Goal: Task Accomplishment & Management: Use online tool/utility

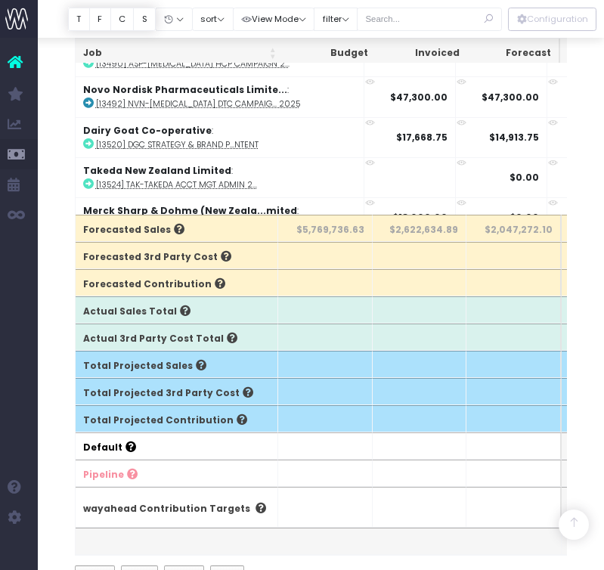
scroll to position [4261, 0]
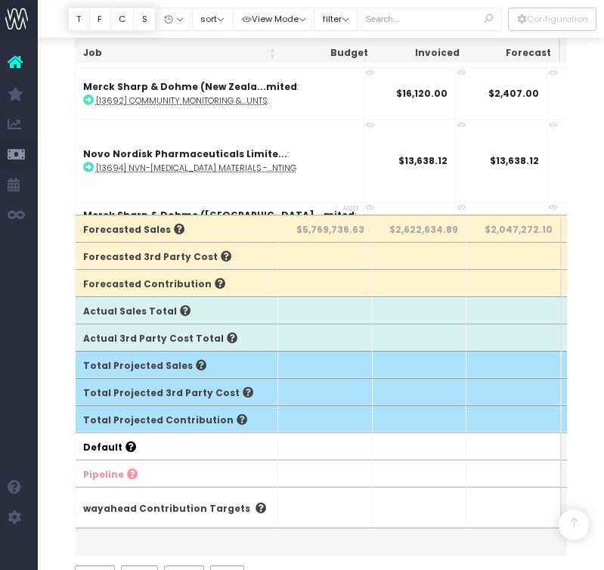
click at [23, 61] on icon at bounding box center [19, 62] width 23 height 20
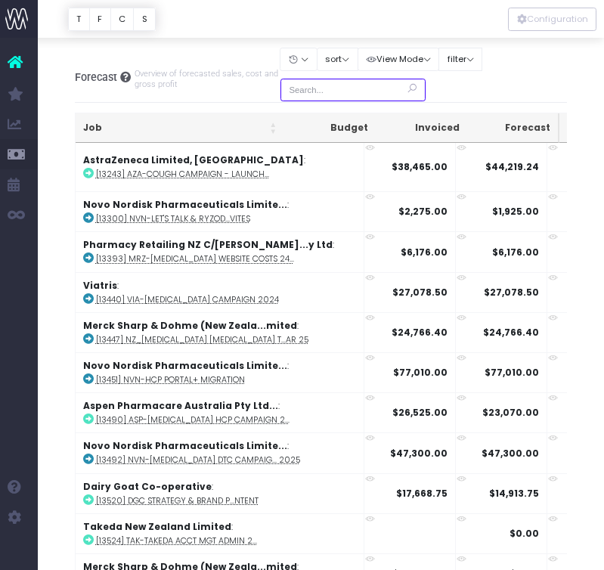
click at [326, 89] on input "text" at bounding box center [352, 90] width 145 height 23
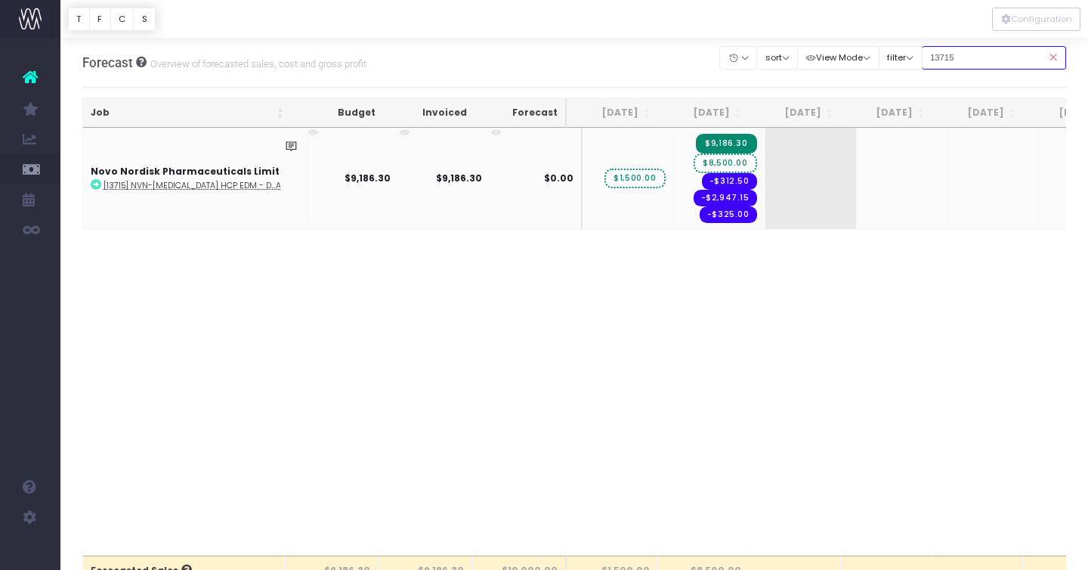
type input "13715"
click at [603, 163] on span "$8,500.00" at bounding box center [725, 163] width 63 height 20
click at [603, 56] on input "13715" at bounding box center [994, 57] width 145 height 23
click at [603, 54] on icon at bounding box center [1053, 57] width 26 height 31
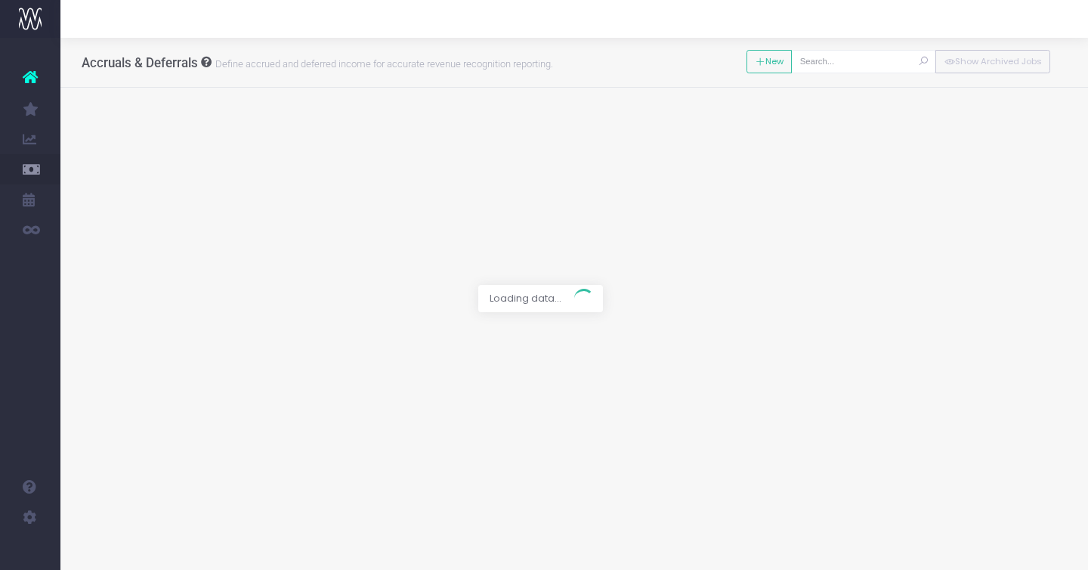
type input "[13715] NVN-[MEDICAL_DATA] HCP EDM - DTC EDM Launch Notification"
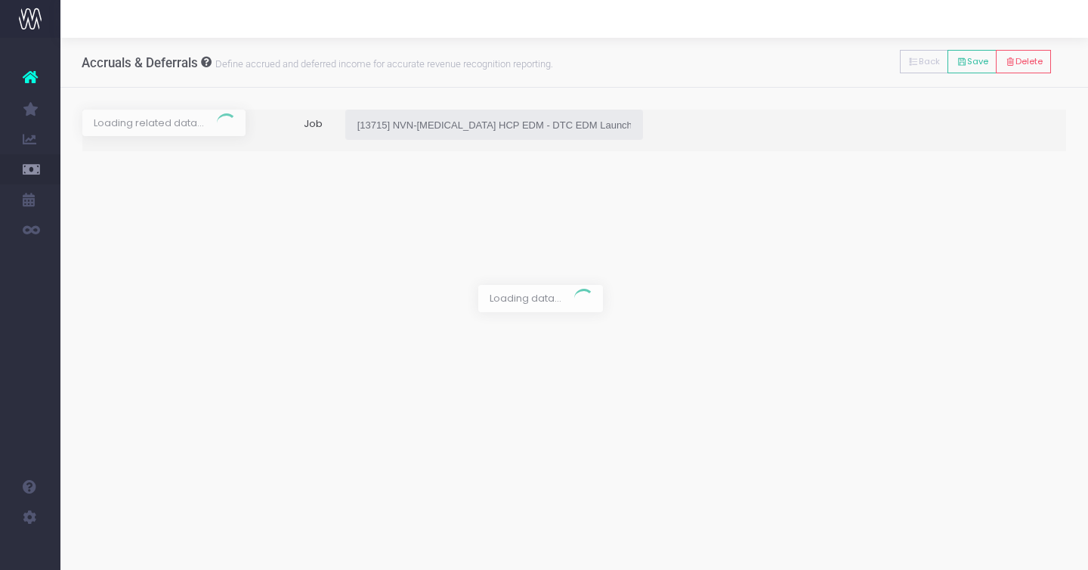
type input "Forecast / [DATE] / $10,000.00"
type input "[DATE]"
type input "10000"
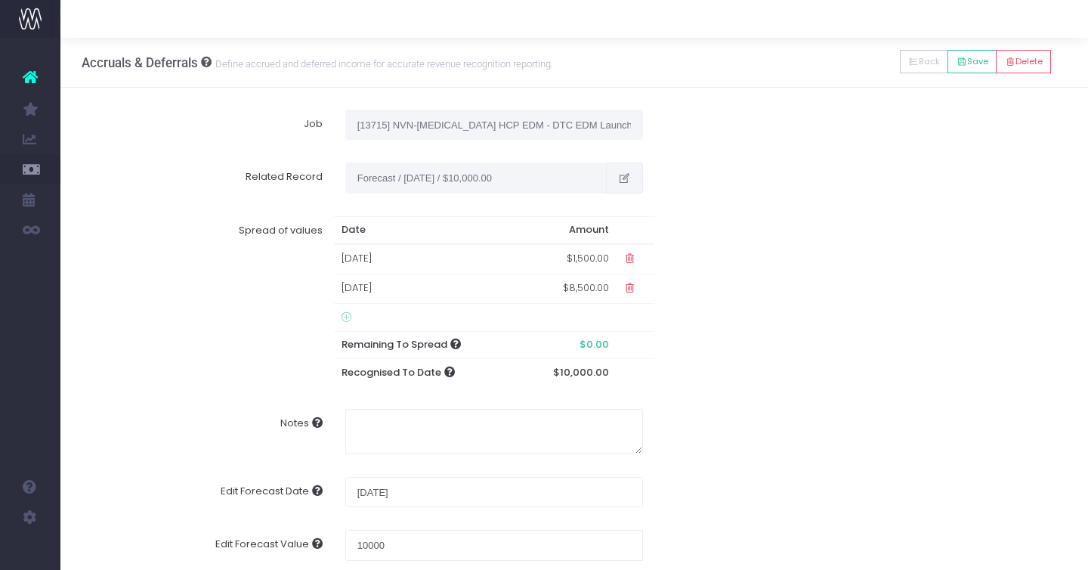
click at [615, 178] on button "button" at bounding box center [624, 177] width 37 height 30
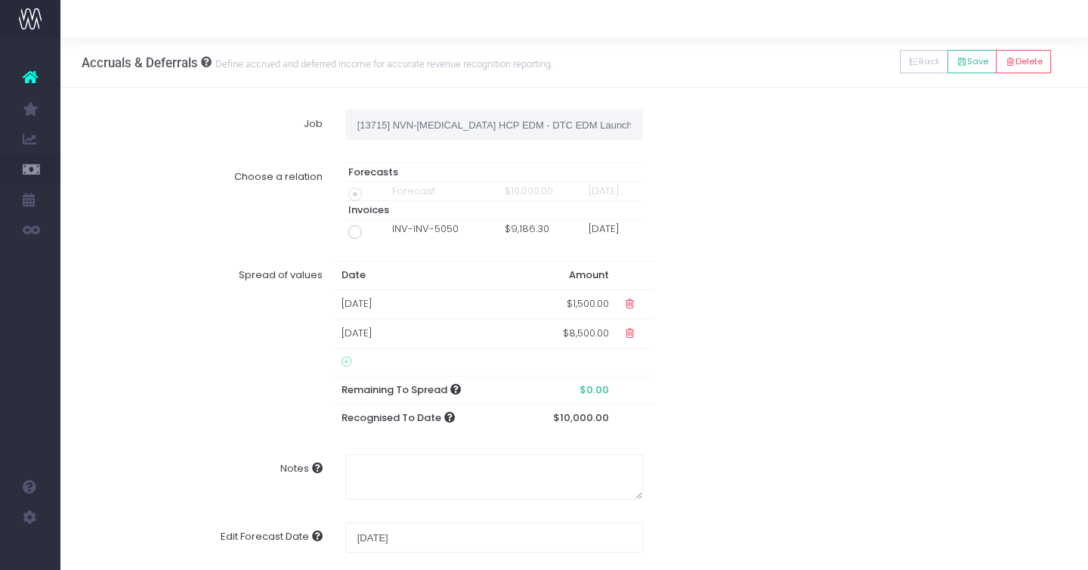
click at [351, 233] on span at bounding box center [355, 232] width 14 height 14
click at [371, 233] on input "radio" at bounding box center [376, 229] width 10 height 10
type input "Invoice INV-INV-5050 / [DATE] / $9,186.30"
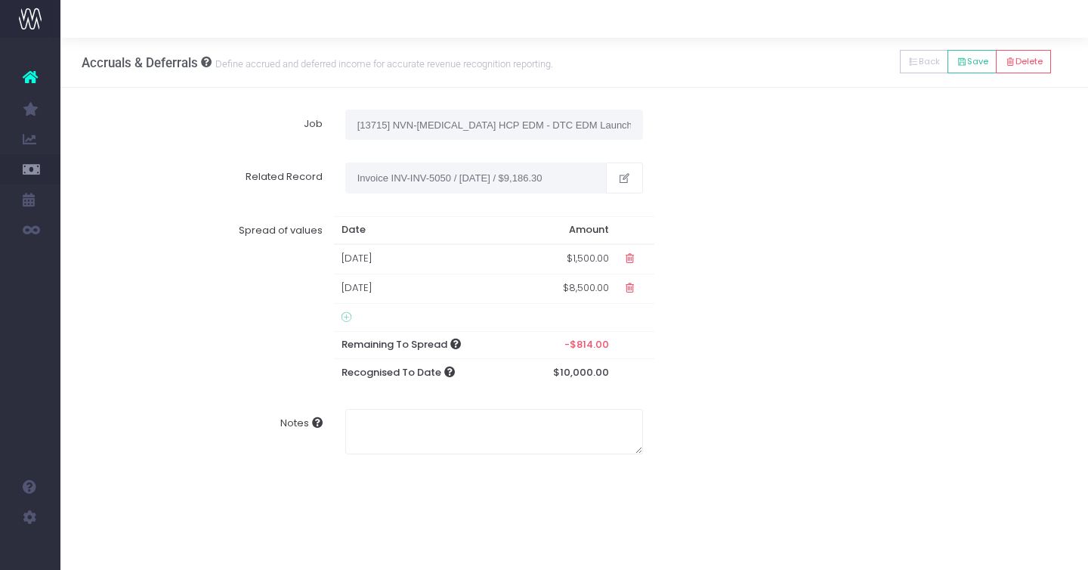
click at [576, 291] on td "$8,500.00" at bounding box center [567, 288] width 97 height 29
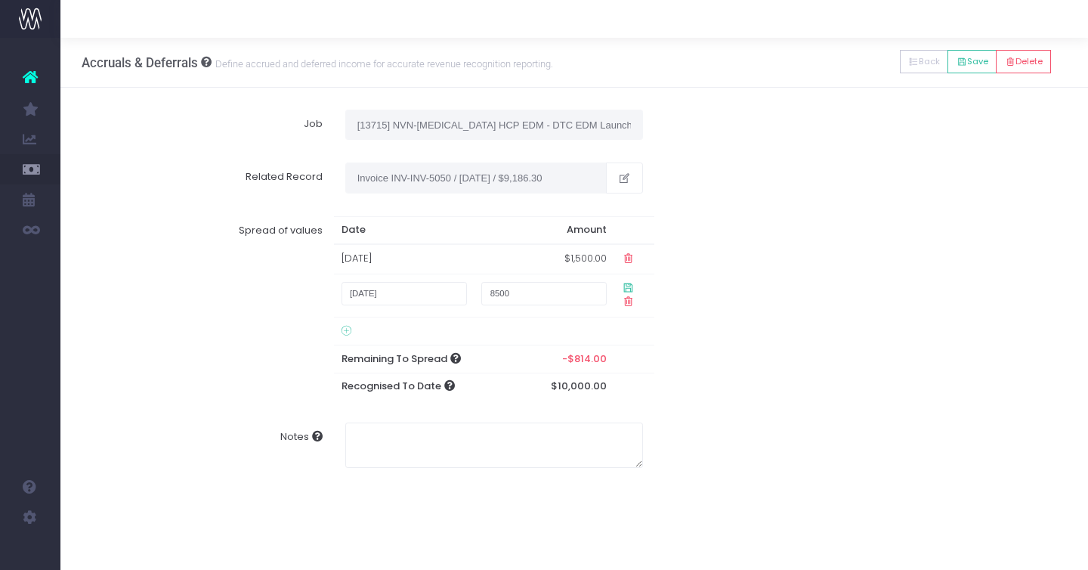
click at [635, 295] on icon at bounding box center [628, 301] width 13 height 13
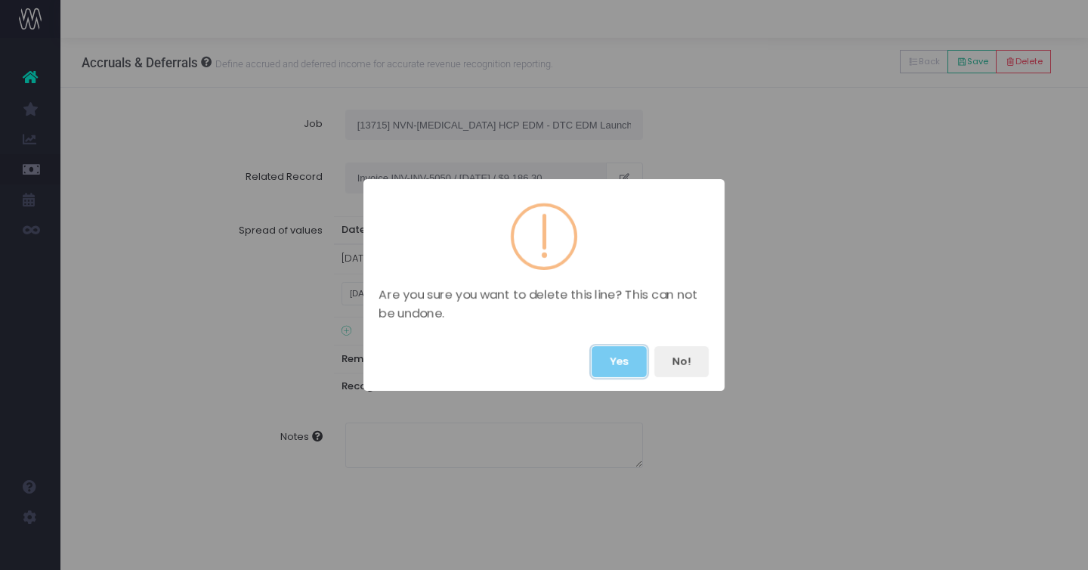
click at [625, 361] on button "Yes" at bounding box center [619, 361] width 55 height 31
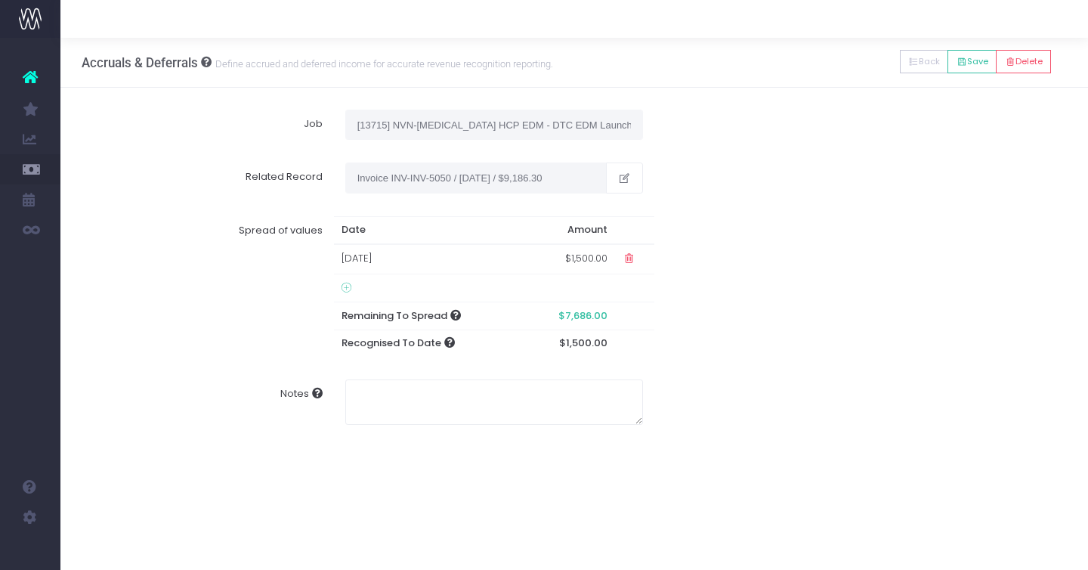
click at [348, 285] on icon at bounding box center [346, 288] width 10 height 12
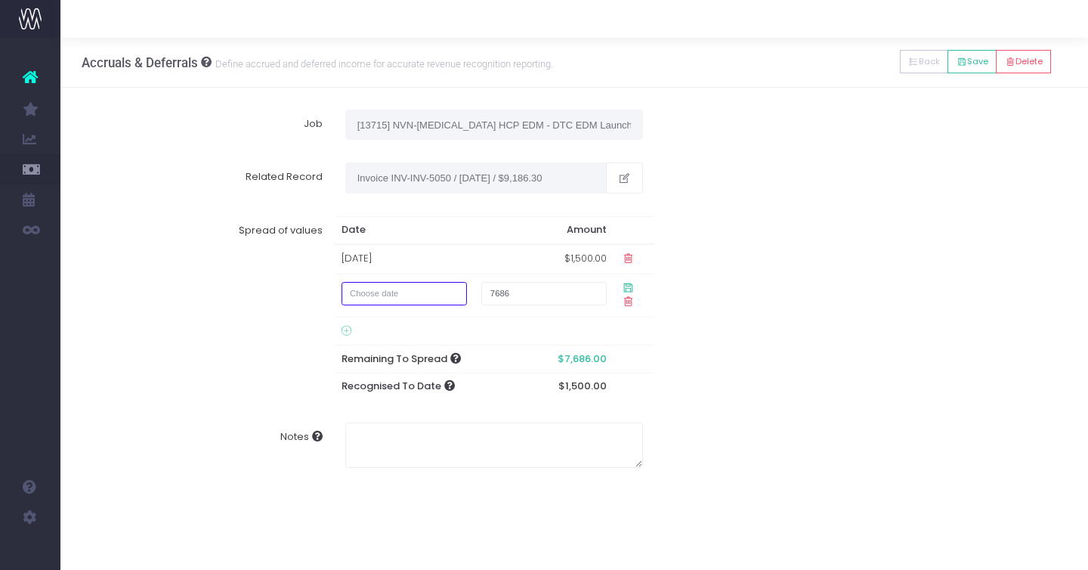
click at [443, 293] on input "text" at bounding box center [403, 293] width 125 height 23
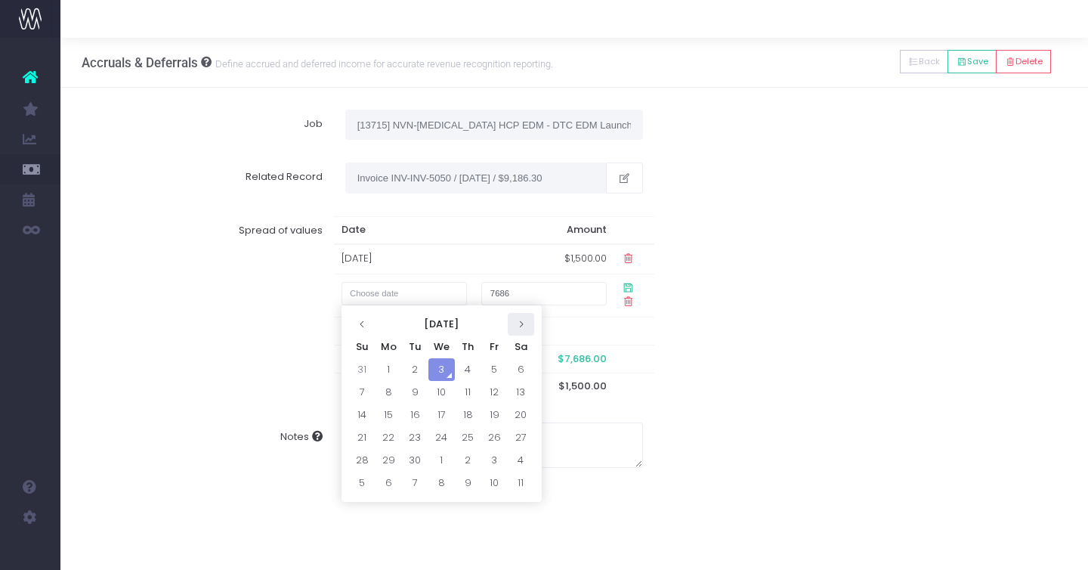
click at [525, 320] on th at bounding box center [521, 324] width 26 height 23
click at [362, 325] on icon at bounding box center [362, 324] width 8 height 8
click at [495, 369] on td "1" at bounding box center [494, 369] width 26 height 23
type input "[DATE]"
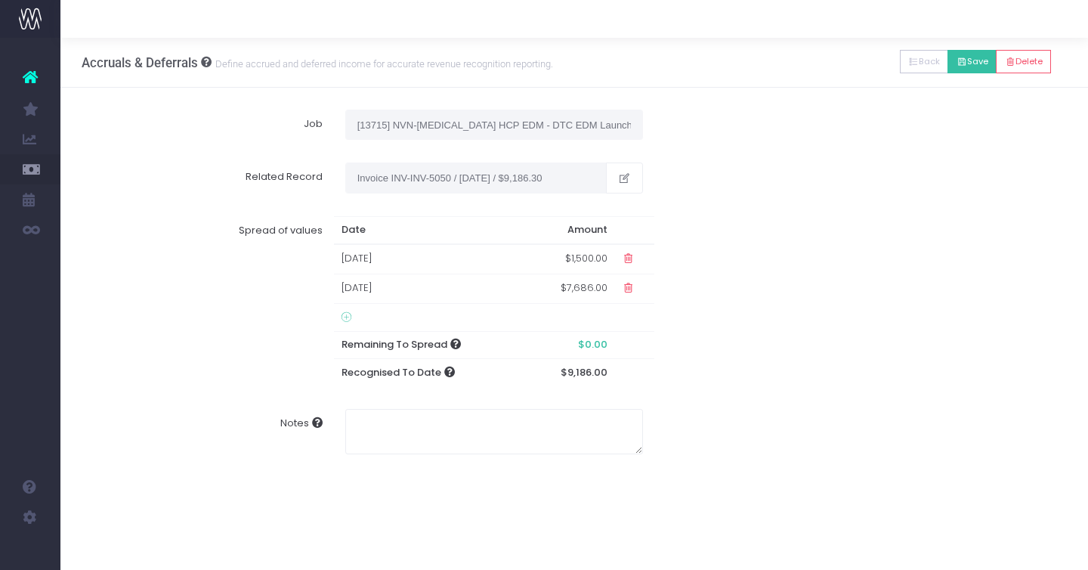
click at [974, 64] on button "Save" at bounding box center [971, 61] width 49 height 23
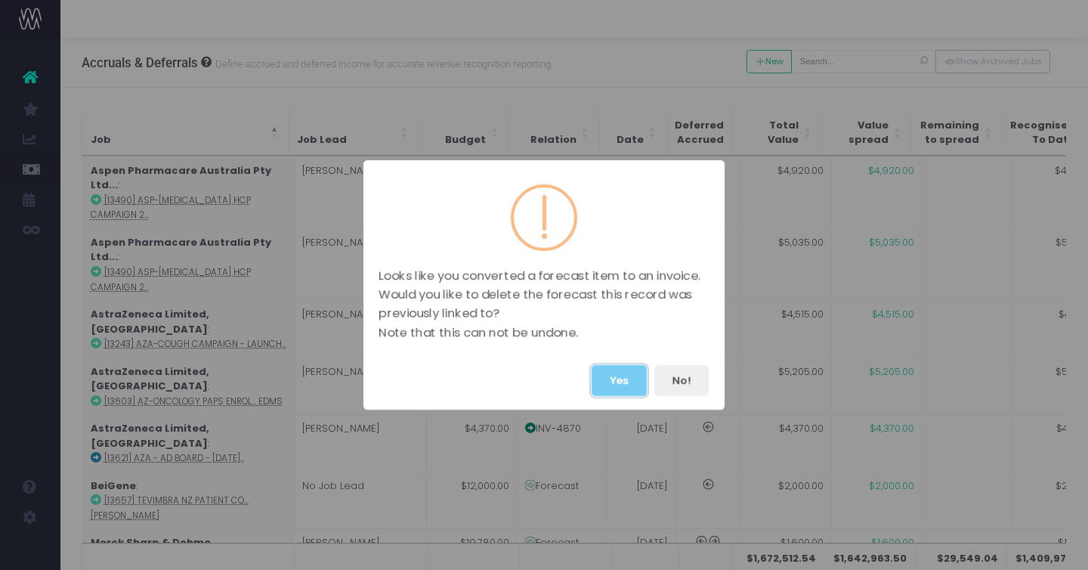
click at [606, 373] on button "Yes" at bounding box center [619, 380] width 55 height 31
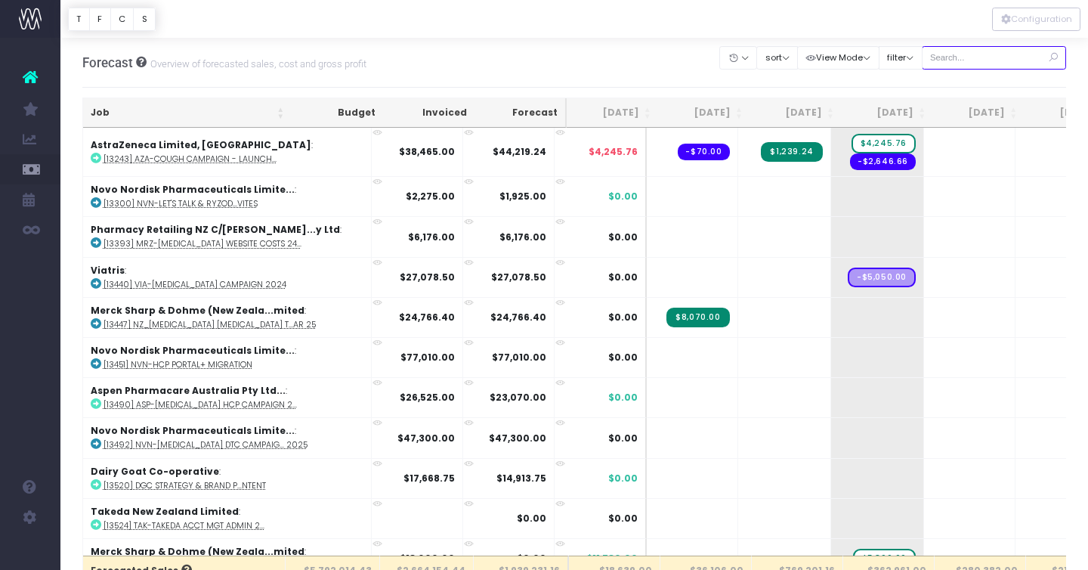
click at [965, 57] on input "text" at bounding box center [994, 57] width 145 height 23
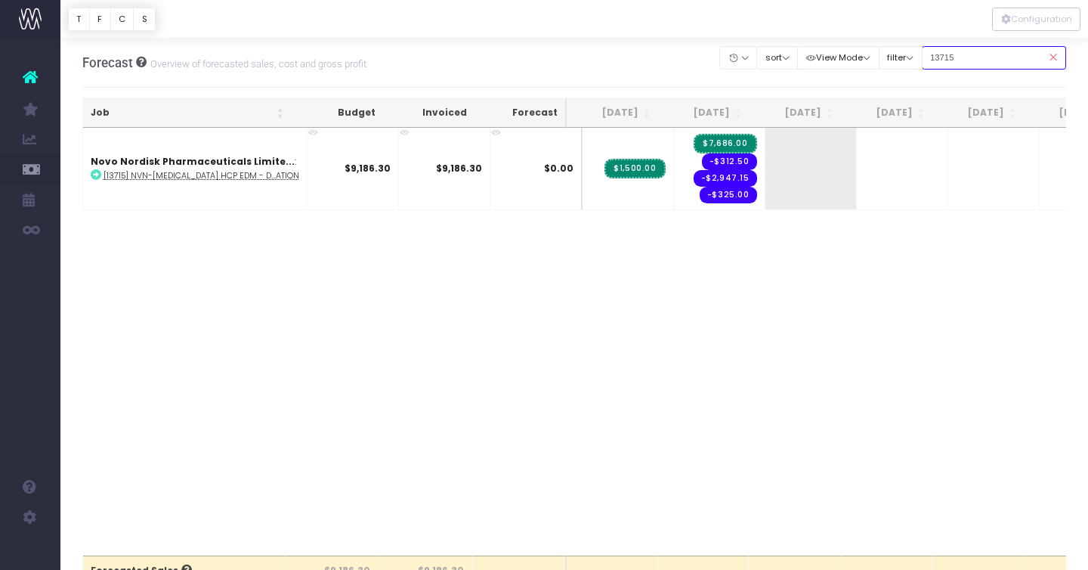
type input "13715"
